Goal: Navigation & Orientation: Find specific page/section

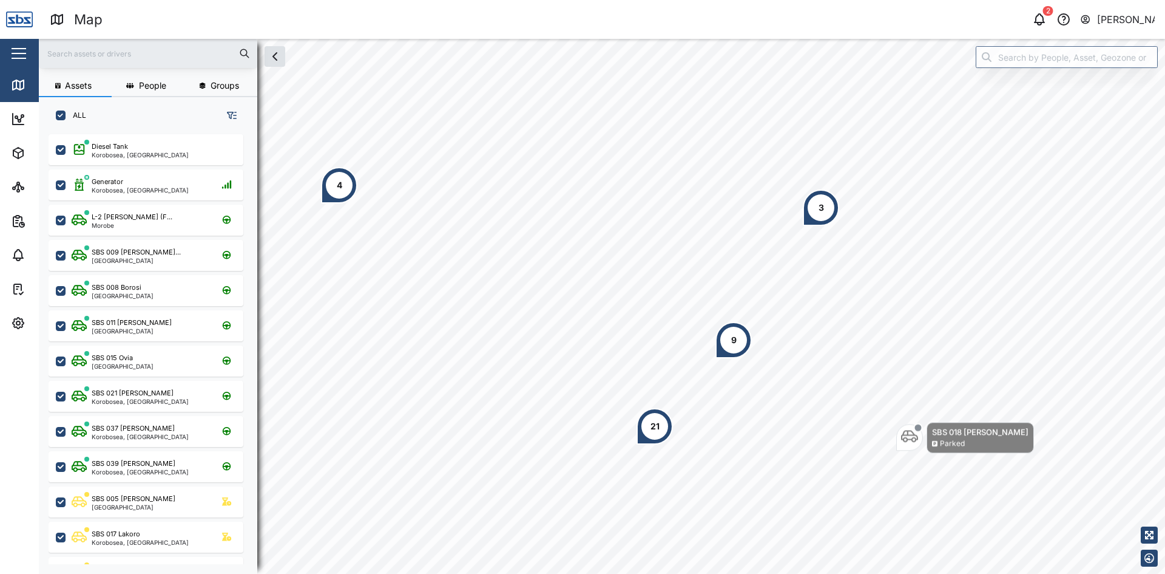
scroll to position [425, 190]
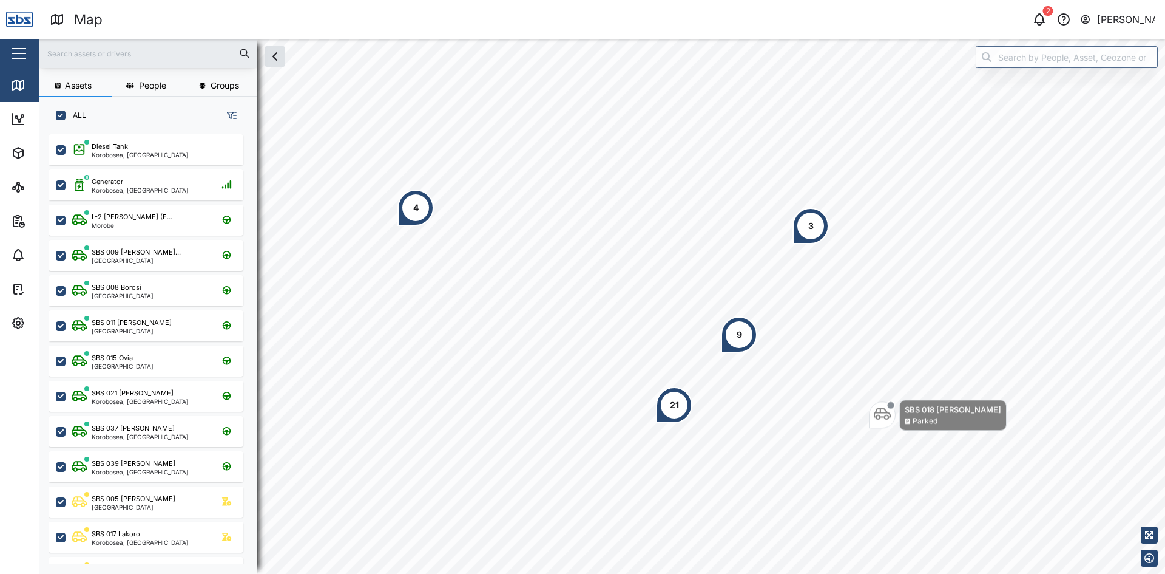
click at [421, 215] on div "4" at bounding box center [416, 207] width 36 height 36
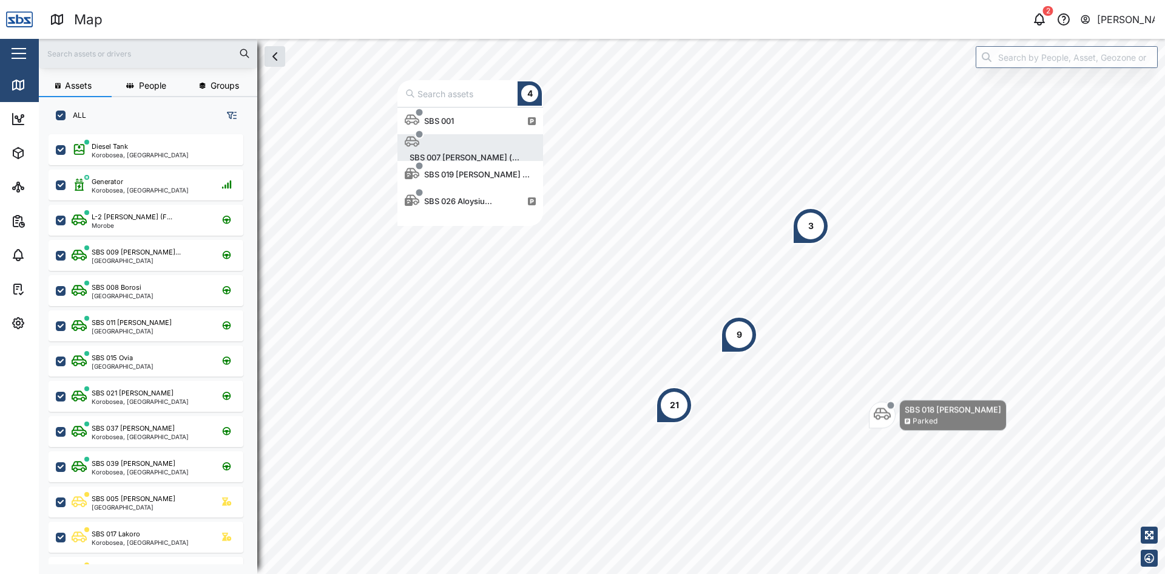
scroll to position [109, 137]
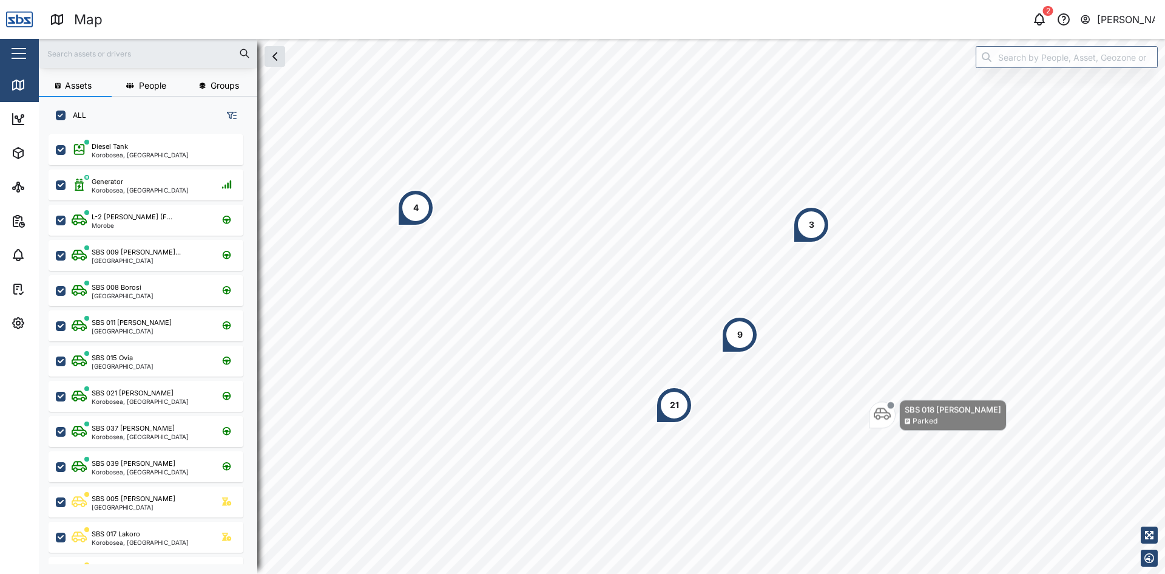
click at [807, 224] on div "3" at bounding box center [811, 224] width 36 height 36
click at [738, 339] on div "9" at bounding box center [739, 334] width 5 height 13
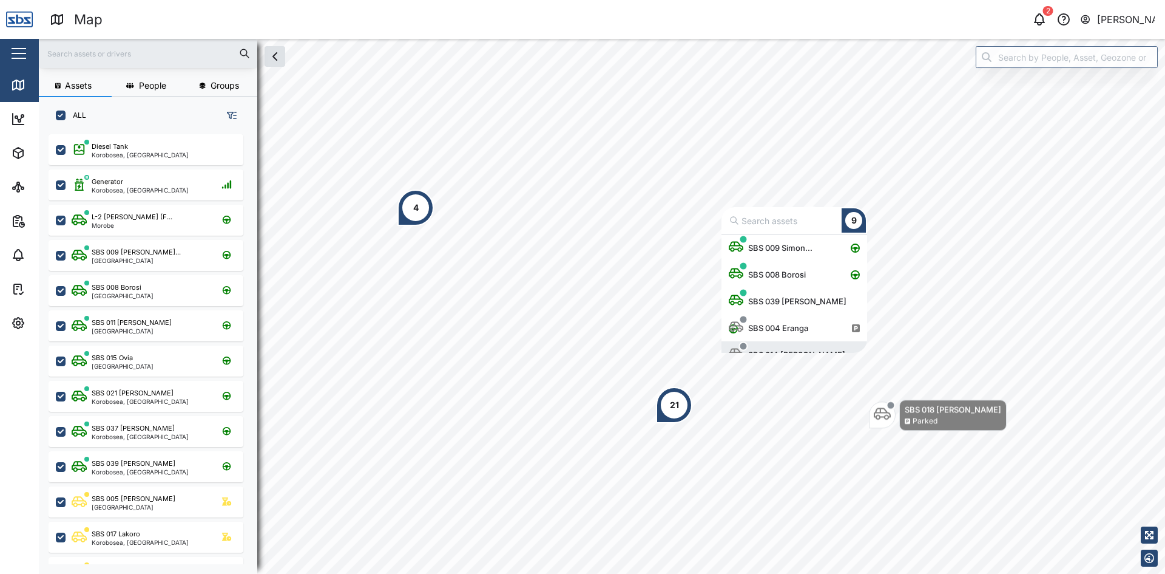
scroll to position [15, 0]
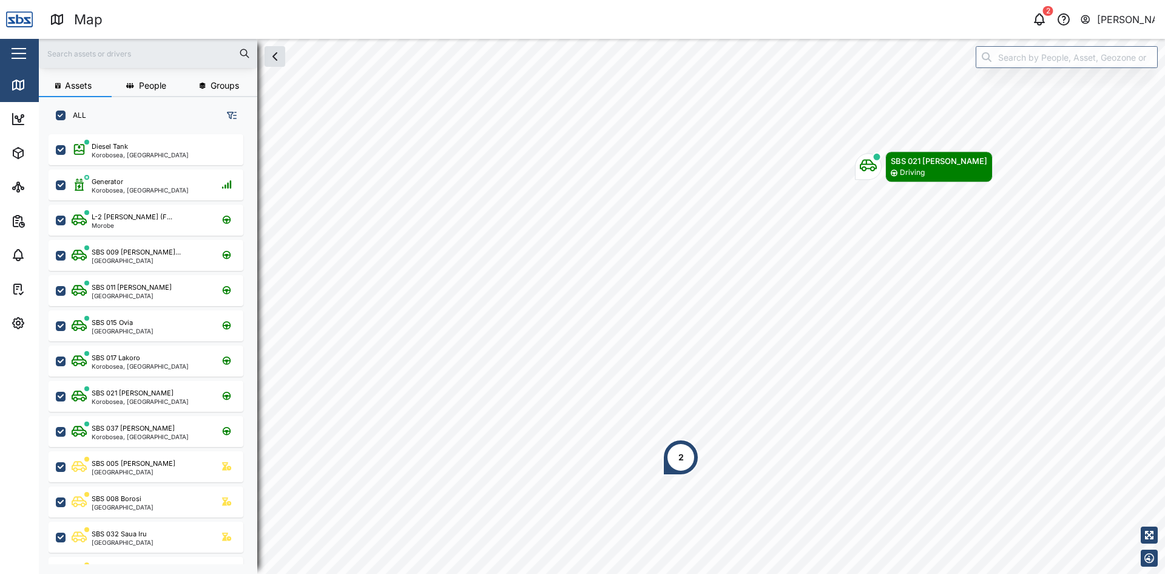
click at [676, 467] on div "2" at bounding box center [681, 457] width 36 height 36
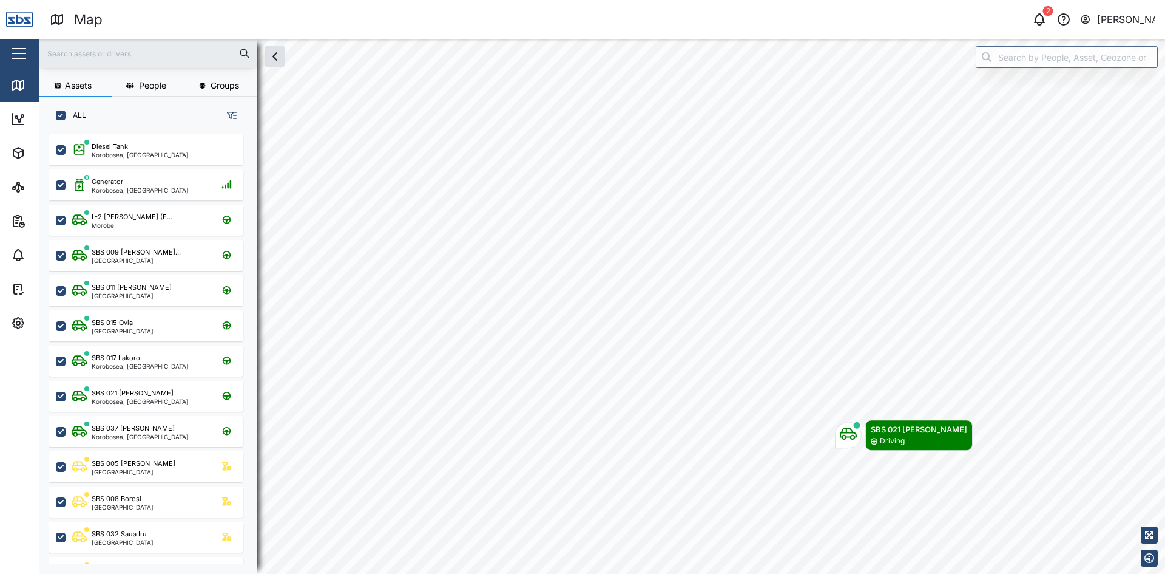
click at [981, 573] on html "Map 2 [PERSON_NAME] Close Map Dashboard Assets ATS Camera Generator Personnel T…" at bounding box center [582, 287] width 1165 height 574
